Goal: Task Accomplishment & Management: Manage account settings

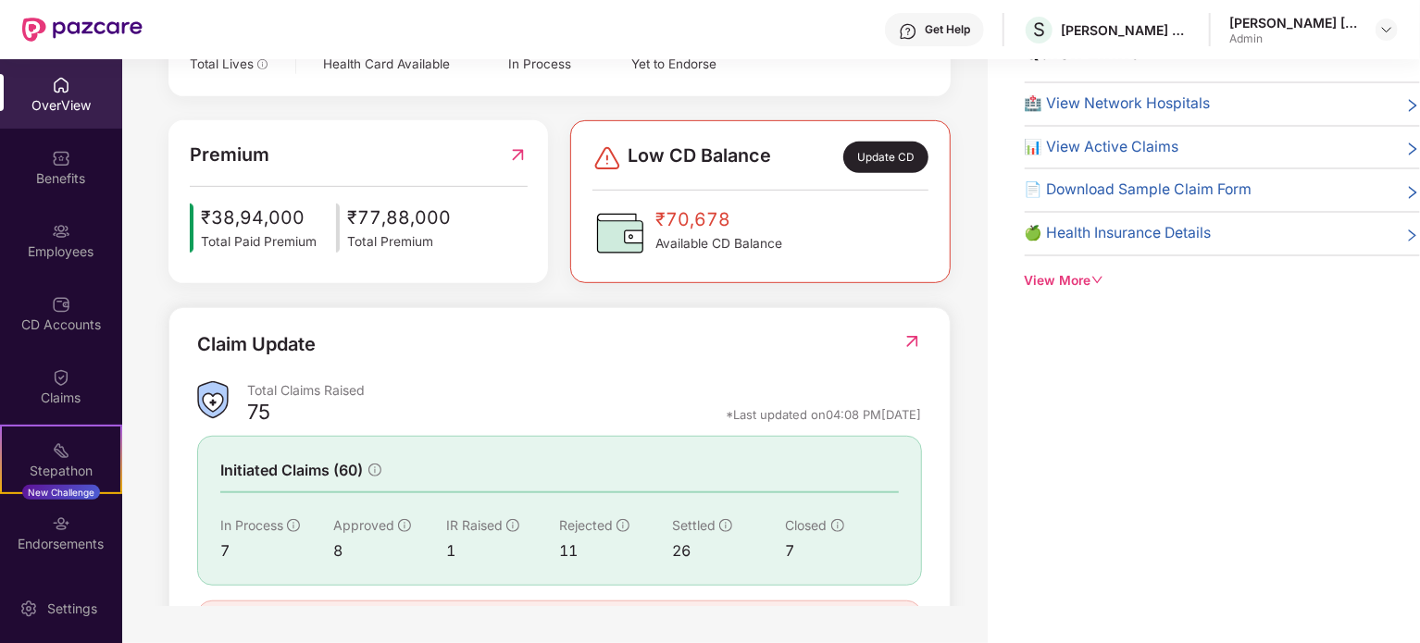
scroll to position [500, 0]
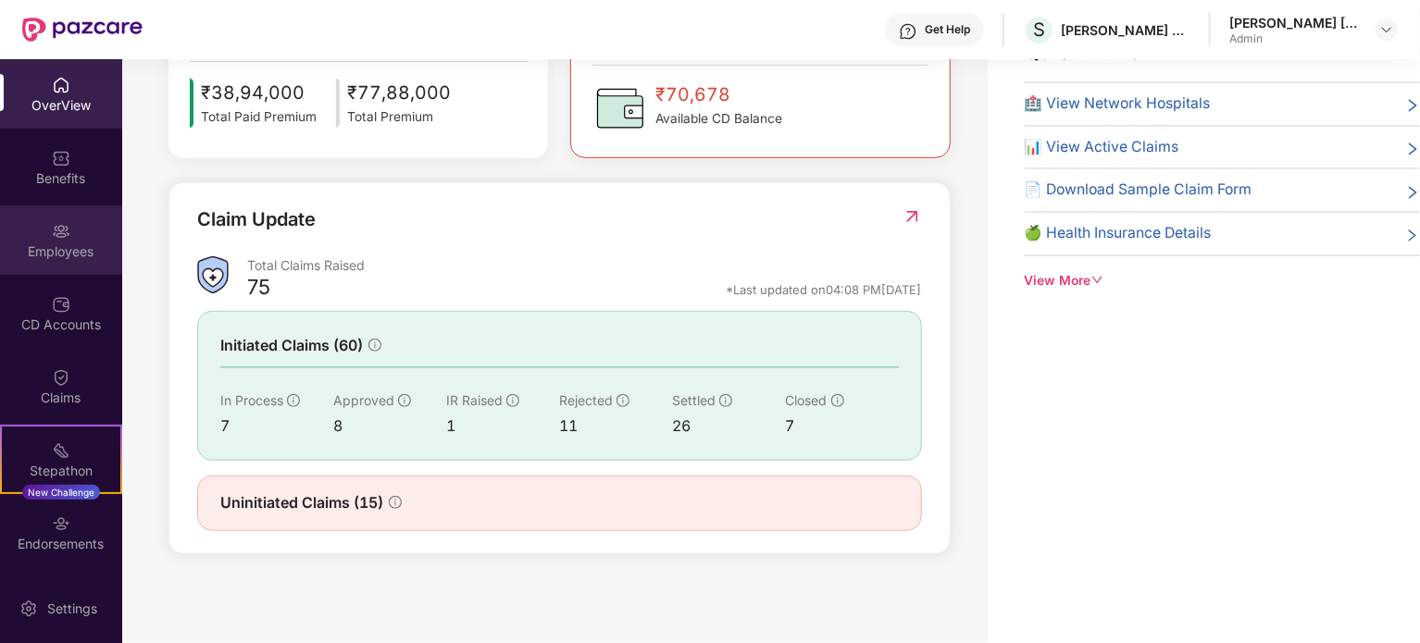
click at [72, 239] on div "Employees" at bounding box center [61, 240] width 122 height 69
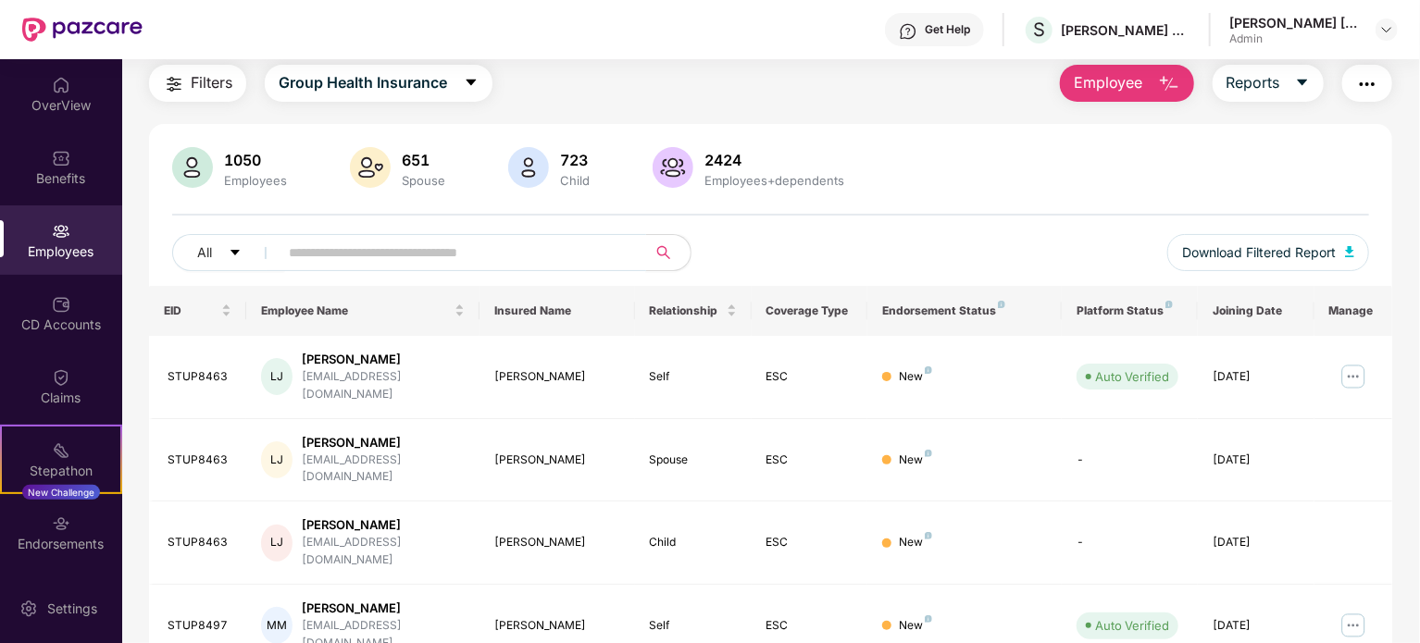
click at [296, 256] on input "text" at bounding box center [455, 253] width 332 height 28
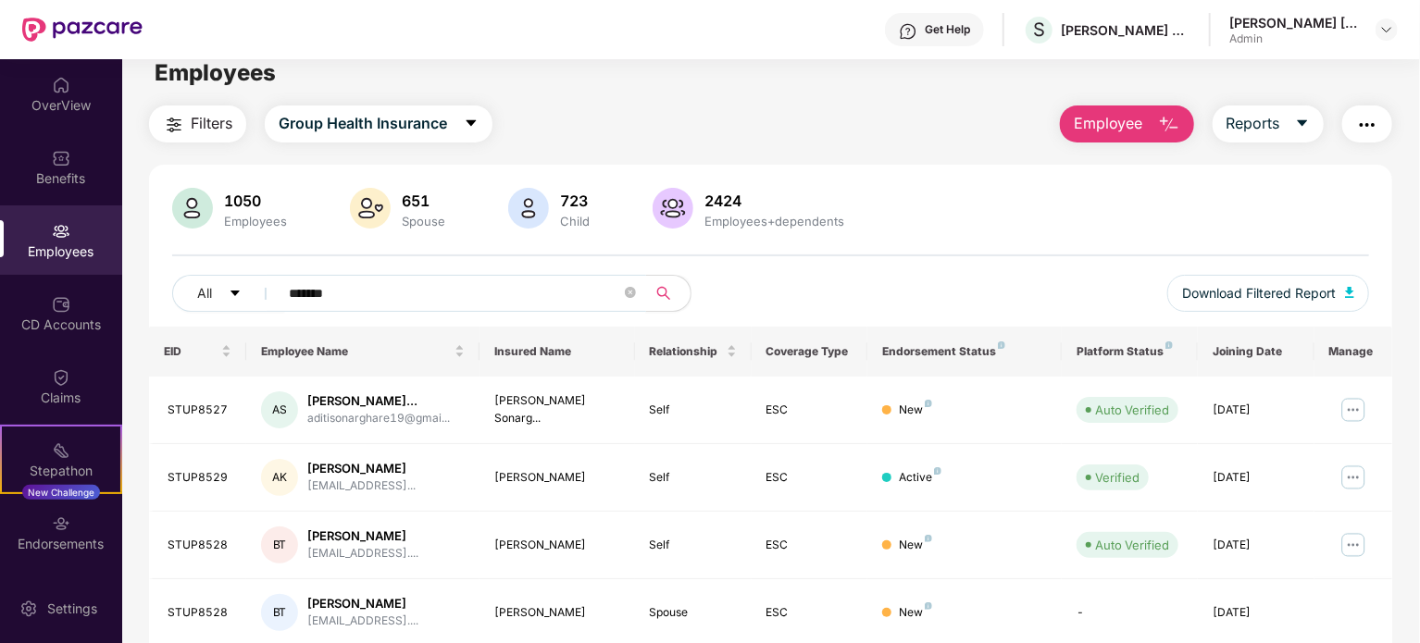
scroll to position [0, 0]
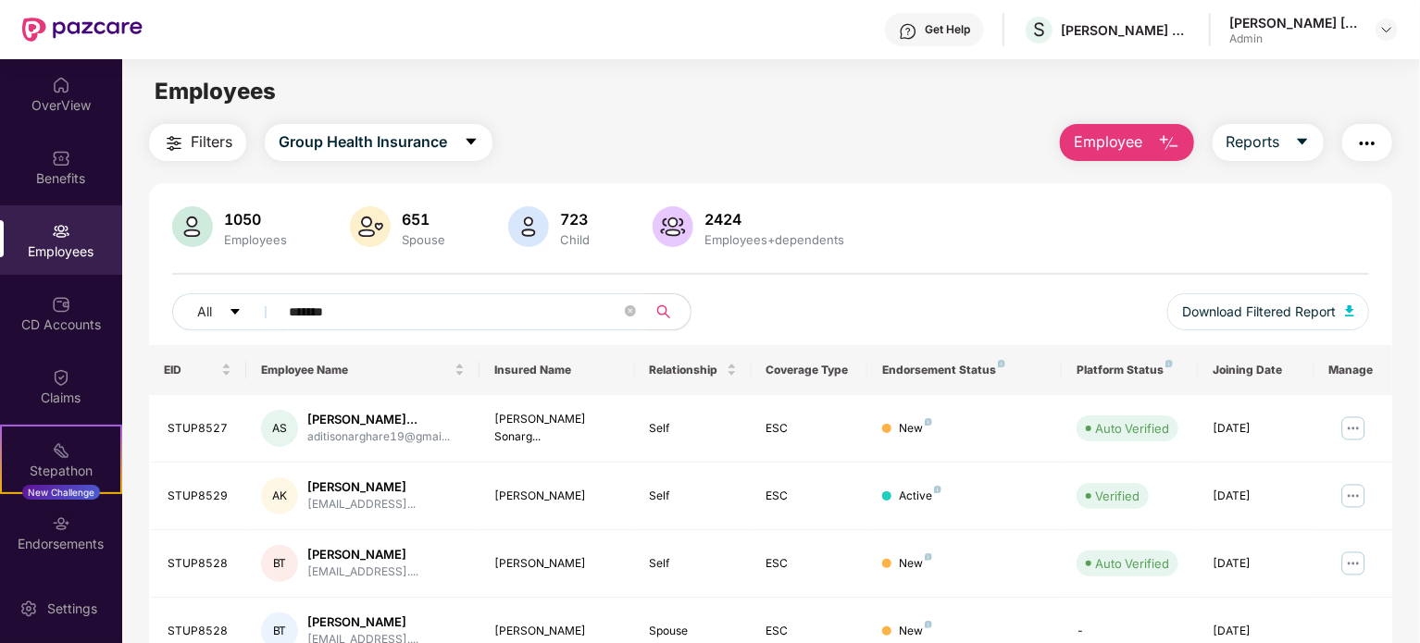
click at [334, 306] on input "*******" at bounding box center [455, 312] width 332 height 28
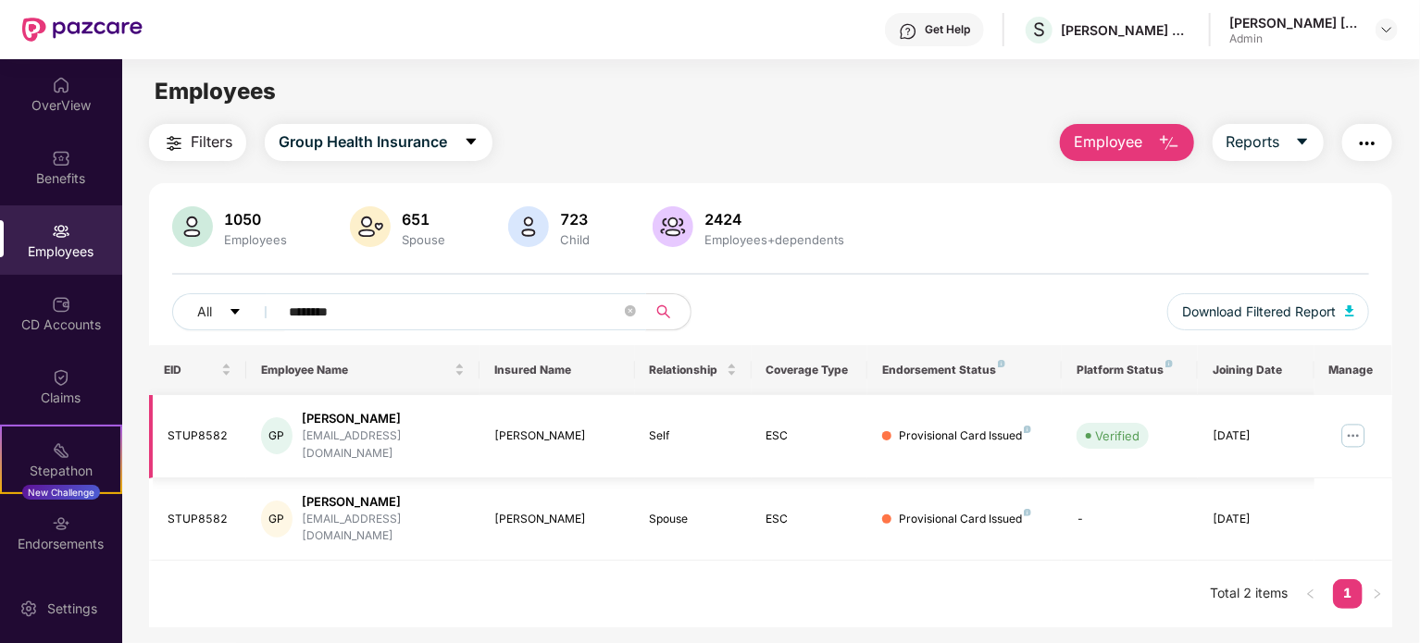
type input "********"
click at [1354, 421] on img at bounding box center [1354, 436] width 30 height 30
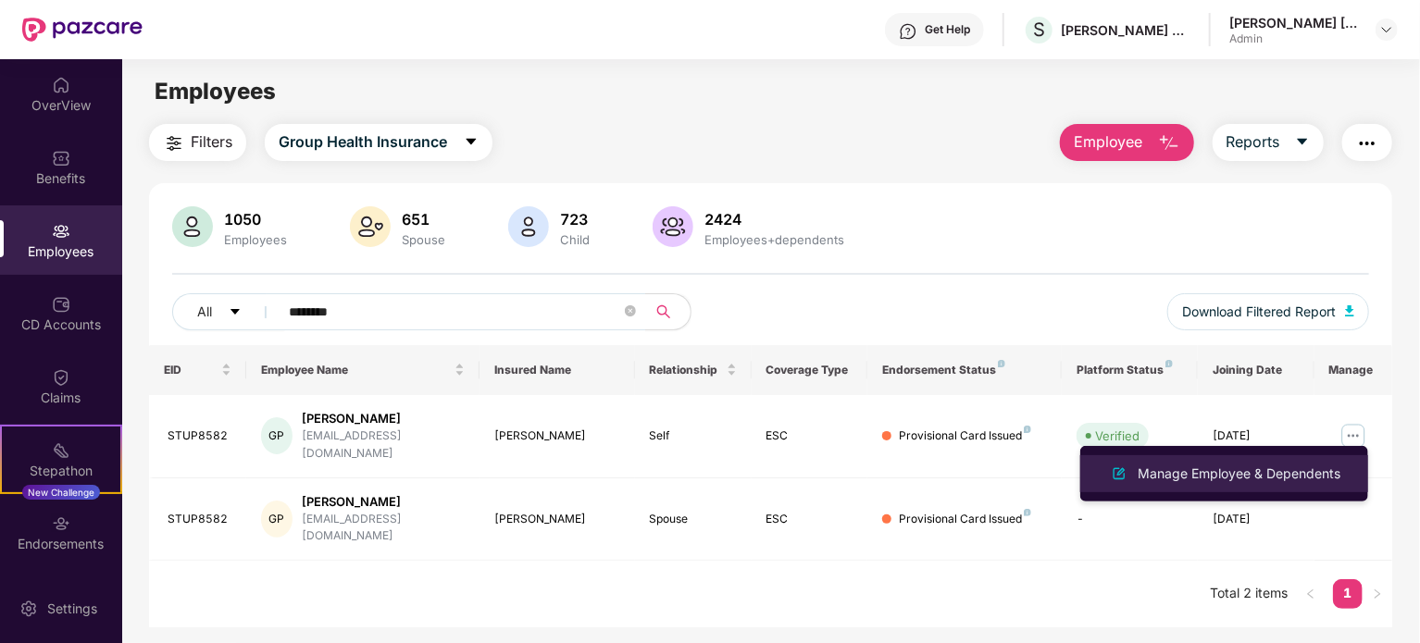
click at [1218, 476] on div "Manage Employee & Dependents" at bounding box center [1239, 474] width 210 height 20
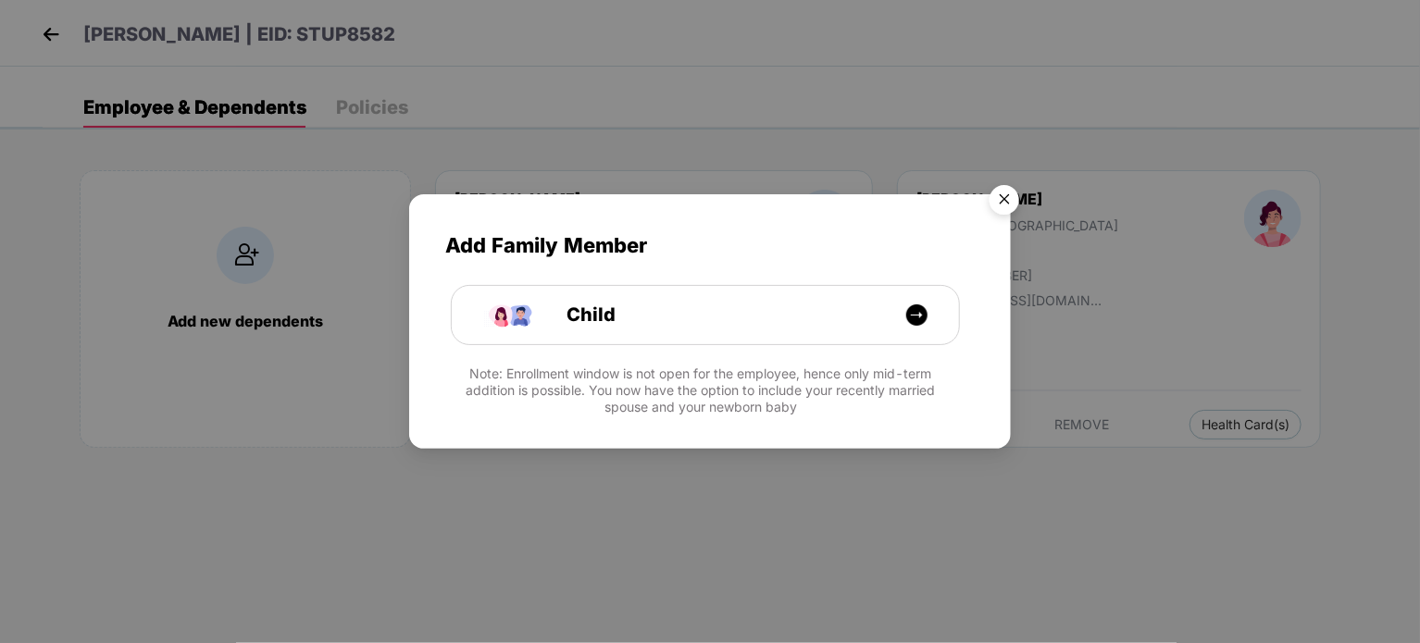
click at [999, 192] on img "Close" at bounding box center [1005, 203] width 52 height 52
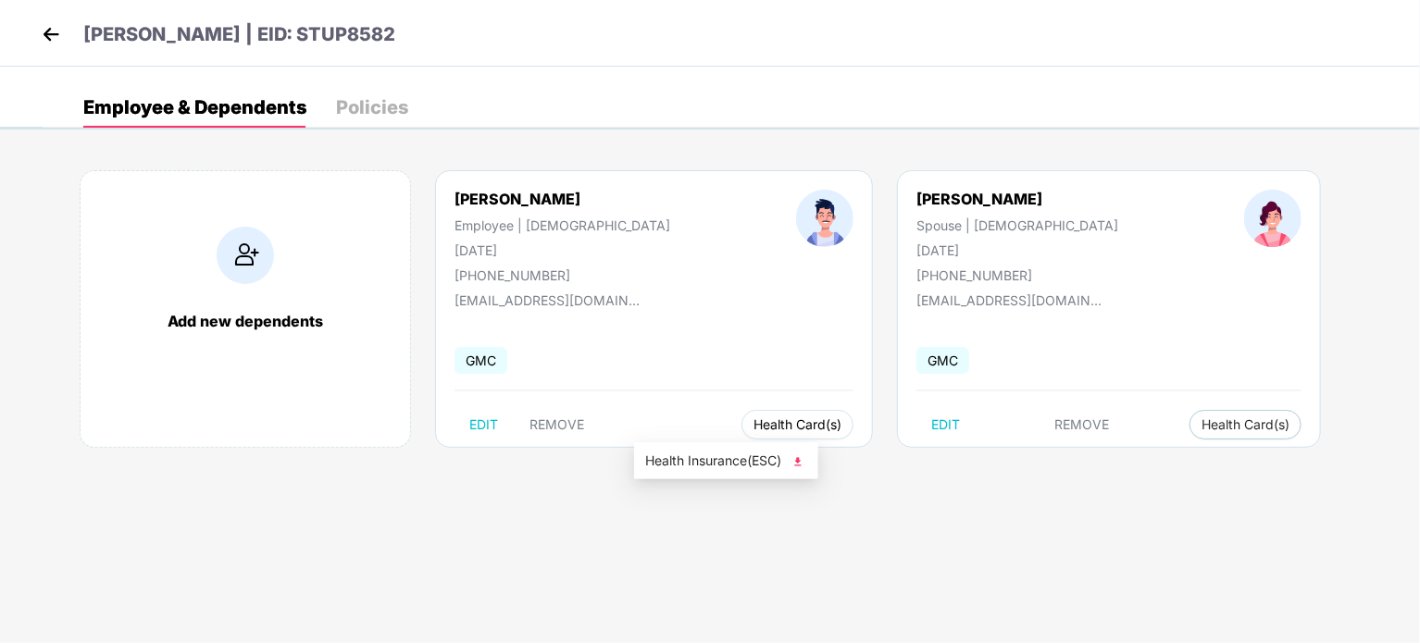
click at [754, 420] on span "Health Card(s)" at bounding box center [798, 424] width 88 height 9
click at [803, 456] on img at bounding box center [798, 462] width 19 height 19
click at [1202, 427] on span "Health Card(s)" at bounding box center [1246, 424] width 88 height 9
click at [1156, 459] on img at bounding box center [1153, 462] width 19 height 19
